Goal: Information Seeking & Learning: Learn about a topic

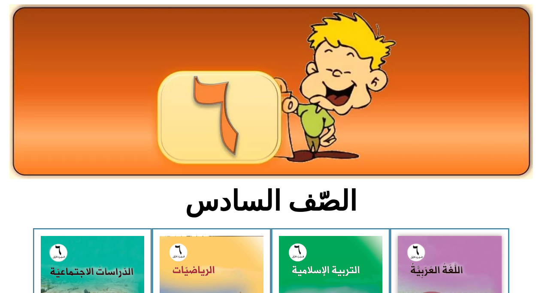
scroll to position [61, 0]
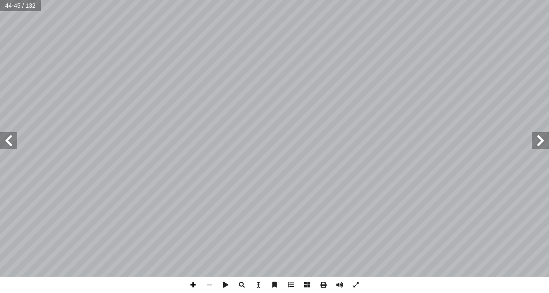
click at [195, 285] on span at bounding box center [193, 285] width 16 height 16
click at [434, 286] on div "40 ُ رس َّ الد ع ِ ب � ّ الس لى � تع ِ ه ّ الل ِ ء � سم أ ا من ) ُ الودود ُ ه ّ…" at bounding box center [274, 146] width 549 height 293
click at [7, 136] on span at bounding box center [8, 140] width 17 height 17
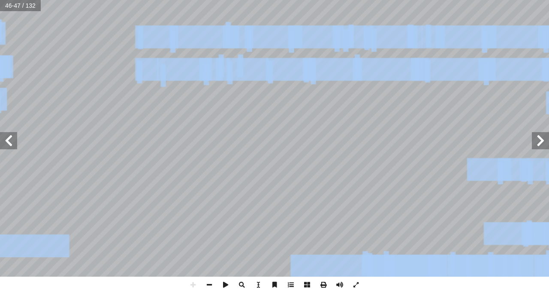
click at [288, 283] on div "42 ِ الميــل ُ ، فمشــاعر ِ ــلوك ّ فــي الس َ مــا ظهــر َ ــو ُ ه َ ) ف ُّ د …" at bounding box center [274, 146] width 549 height 293
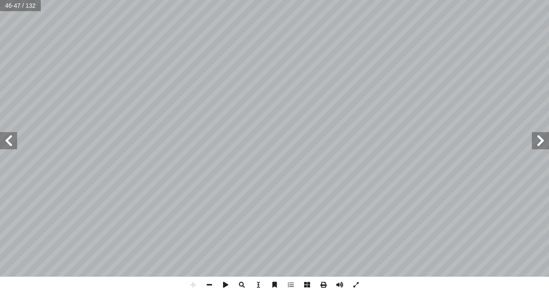
click at [13, 144] on span at bounding box center [8, 140] width 17 height 17
click at [543, 142] on span at bounding box center [540, 140] width 17 height 17
click at [502, 289] on div "42 ِ الميــل ُ ، فمشــاعر ِ ــلوك ّ فــي الس َ مــا ظهــر َ ــو ُ ه َ ) ف ُّ د …" at bounding box center [274, 146] width 549 height 293
click at [379, 0] on html "الصفحة الرئيسية الصف الأول الصف الثاني الصف الثالث الصف الرابع الصف الخامس الصف…" at bounding box center [274, 39] width 549 height 78
click at [9, 138] on span at bounding box center [8, 140] width 17 height 17
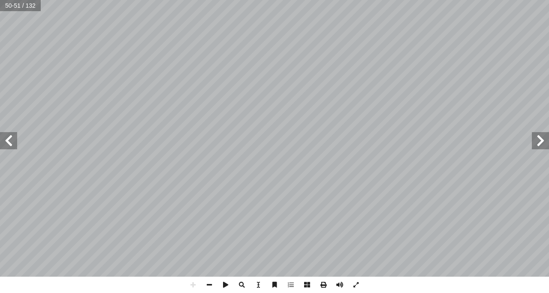
click at [543, 147] on span at bounding box center [540, 140] width 17 height 17
